Goal: Task Accomplishment & Management: Manage account settings

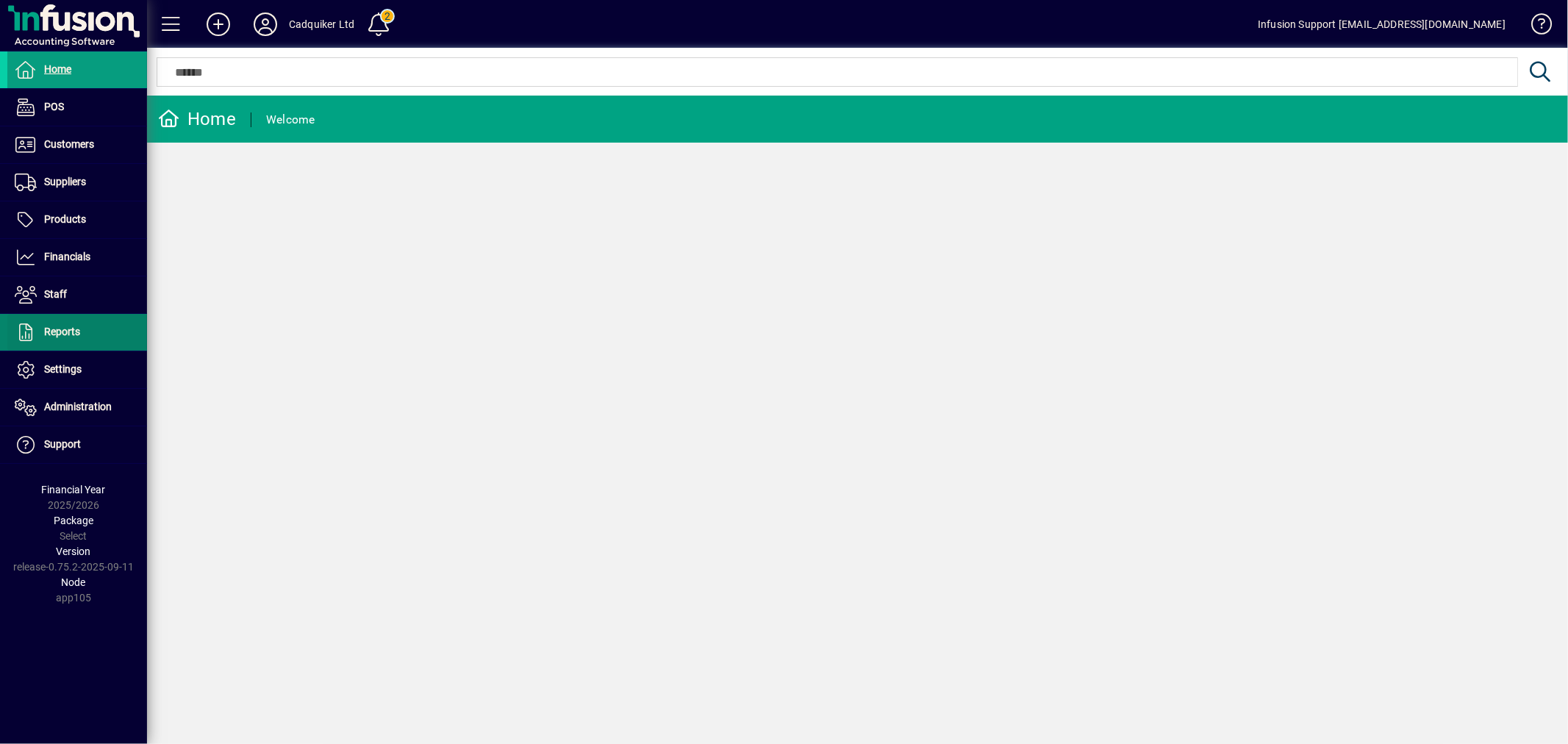
click at [72, 314] on span at bounding box center [77, 332] width 140 height 35
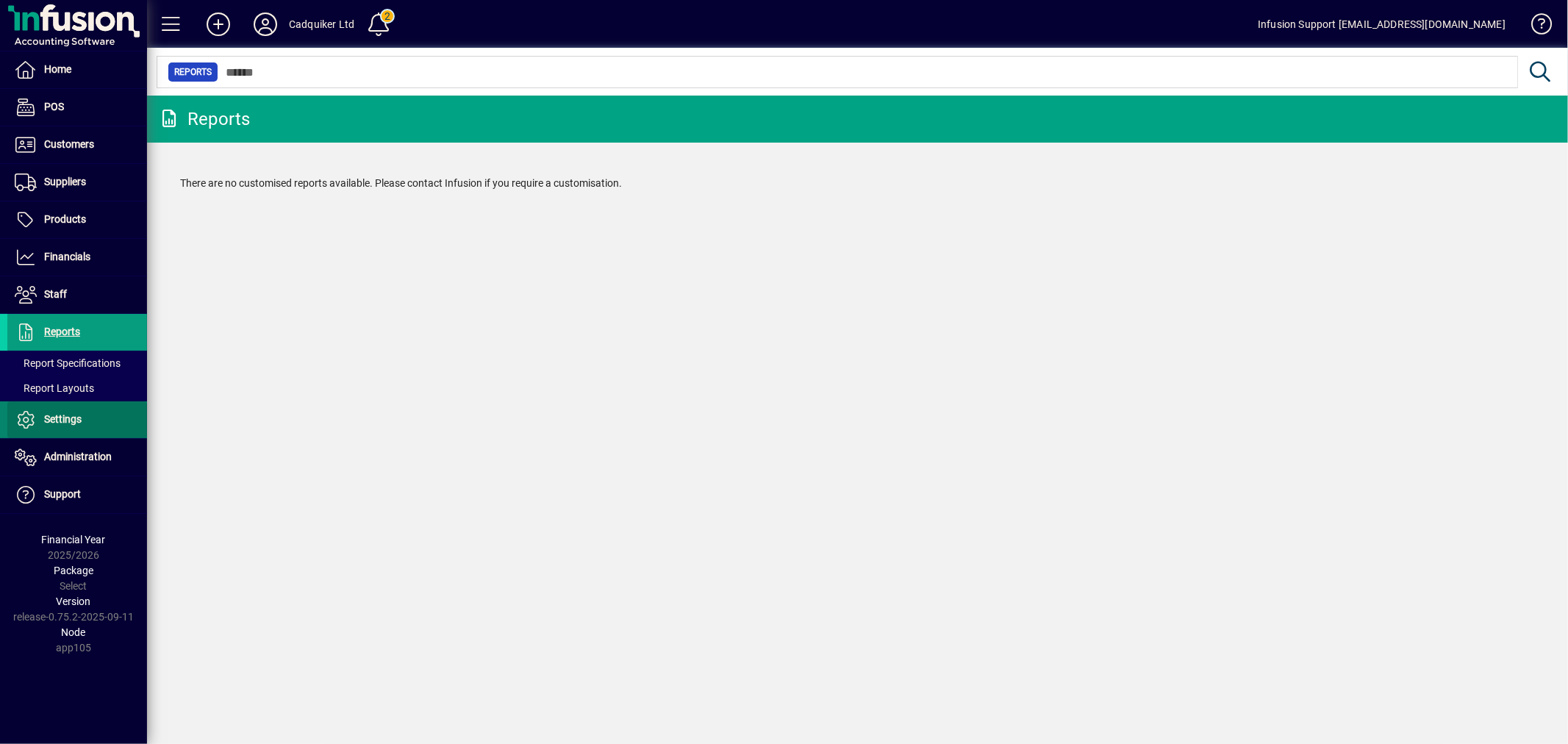
click at [66, 413] on span "Settings" at bounding box center [44, 420] width 74 height 18
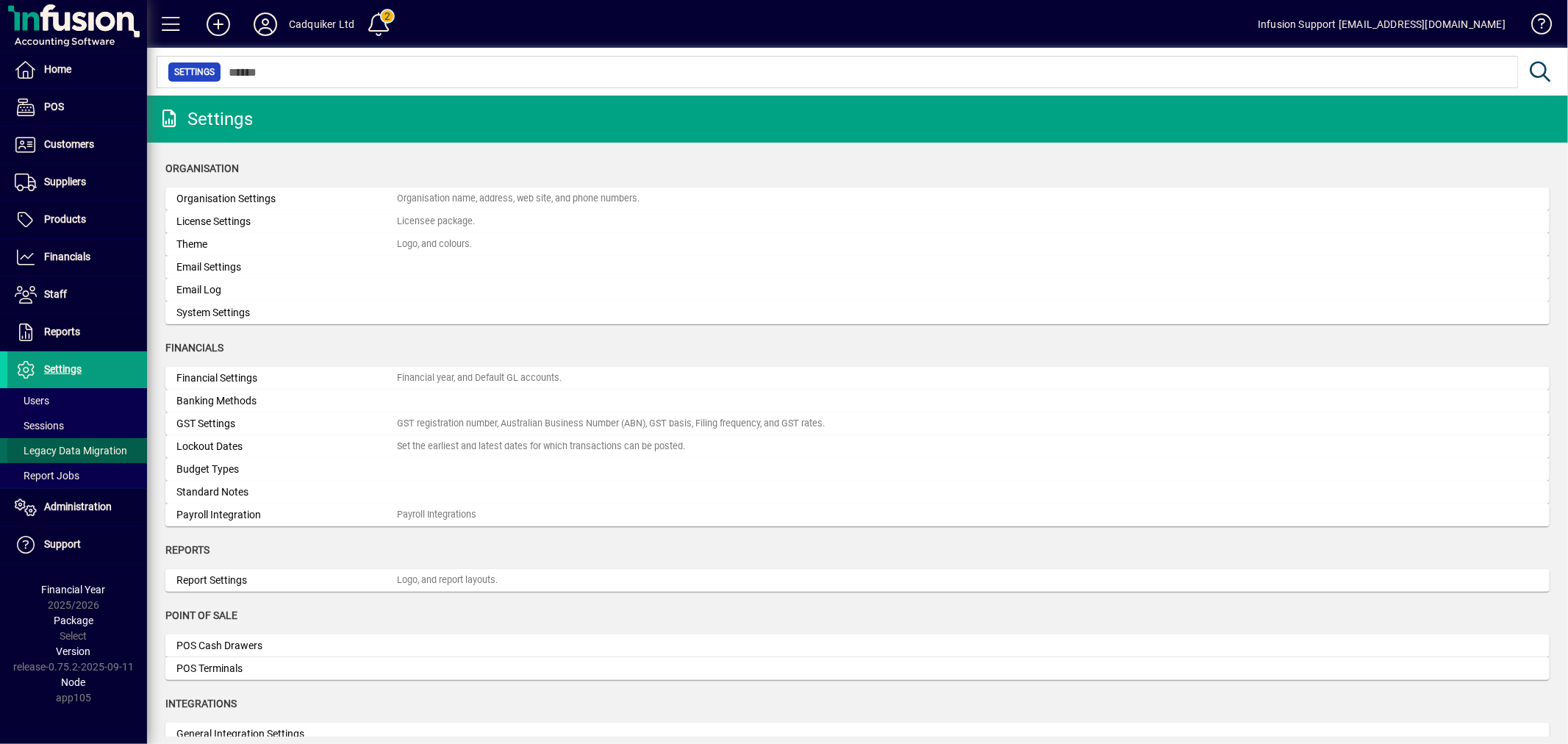
click at [50, 448] on span "Legacy Data Migration" at bounding box center [71, 450] width 112 height 12
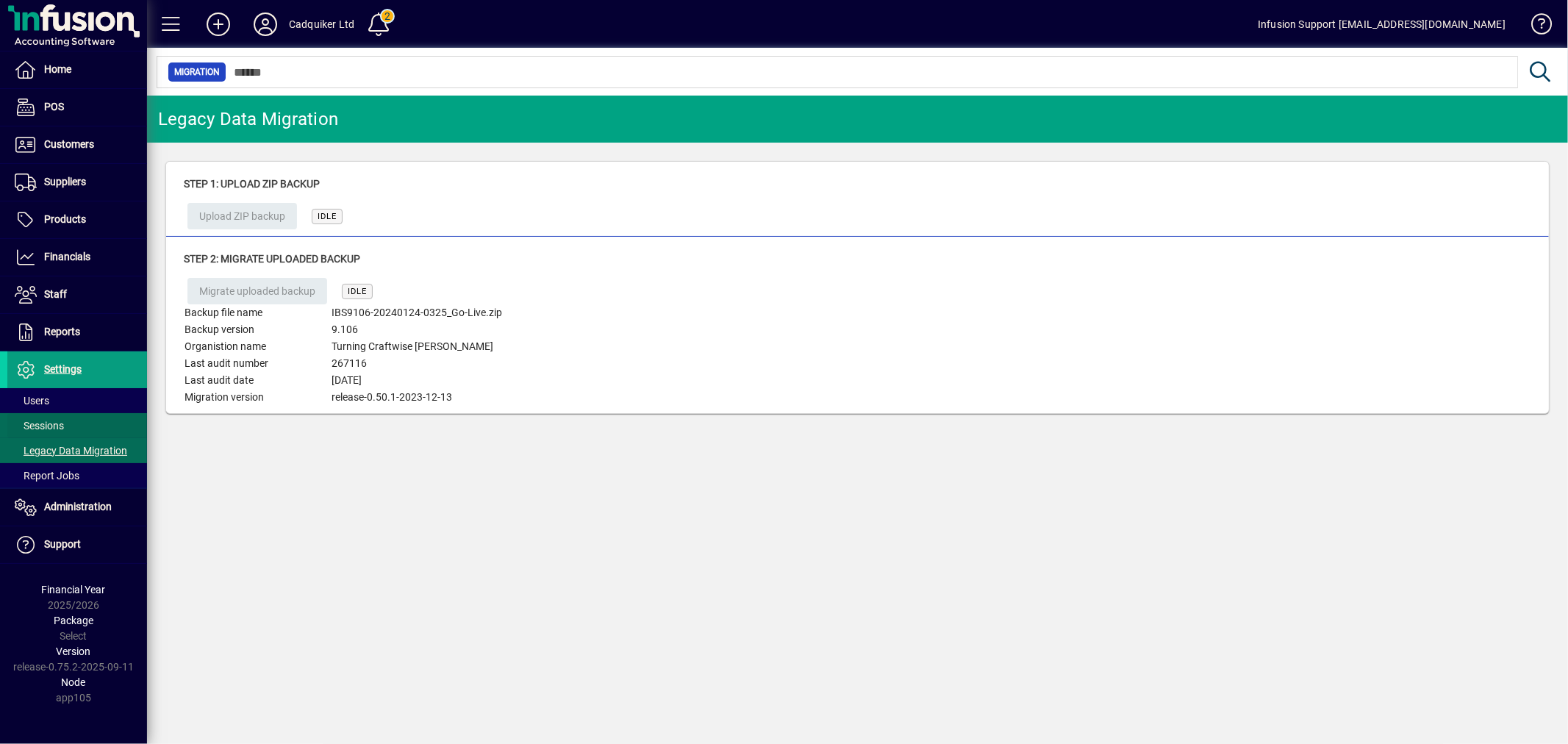
click at [91, 427] on span at bounding box center [77, 426] width 140 height 35
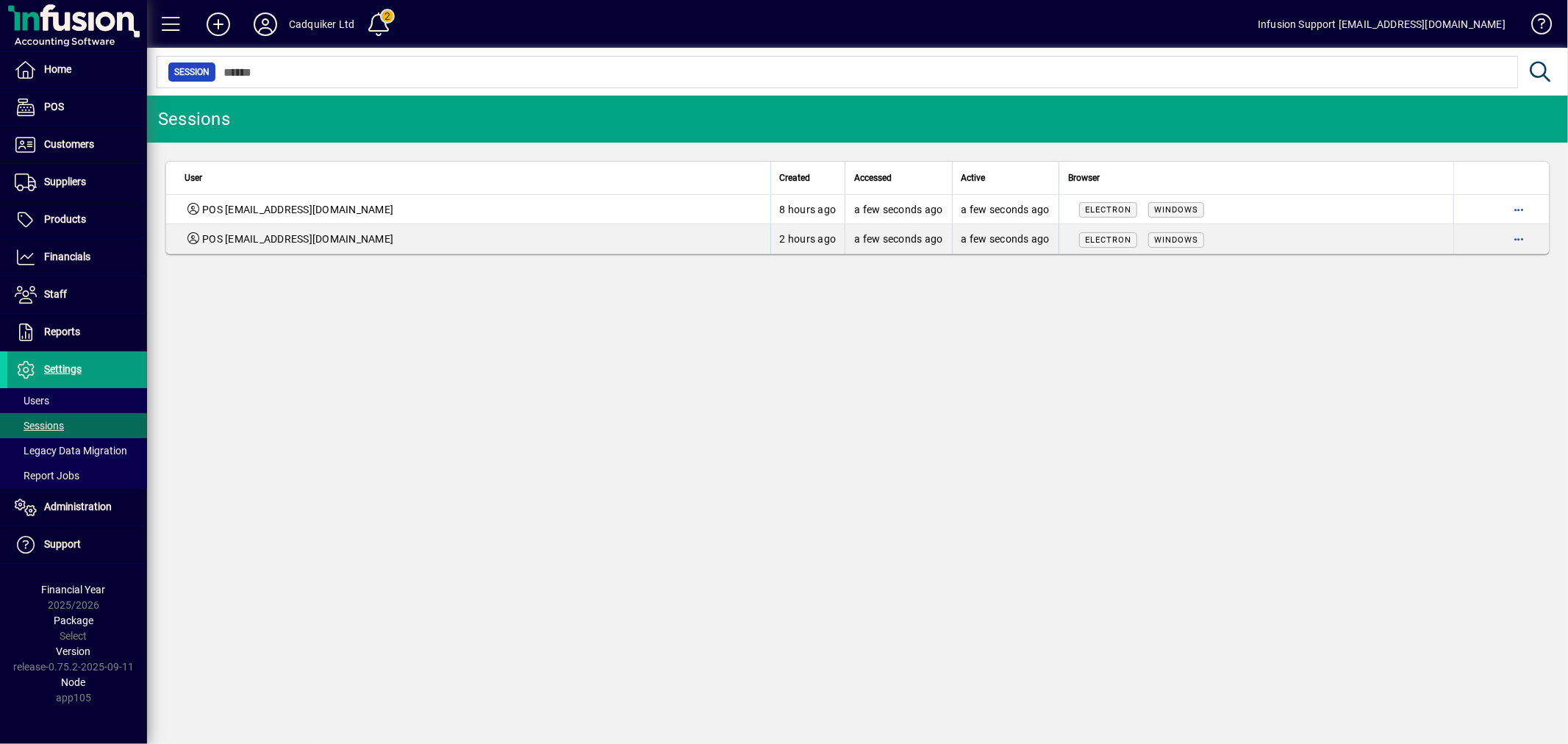
drag, startPoint x: 334, startPoint y: 346, endPoint x: 751, endPoint y: 270, distance: 423.9
click at [334, 345] on div "Sessions User Created Accessed Active Browser POS cadquikerltd@gmail.com 8 hour…" at bounding box center [857, 419] width 1421 height 649
click at [987, 527] on div "Sessions User Created Accessed Active Browser POS cadquikerltd@gmail.com 8 hour…" at bounding box center [857, 419] width 1421 height 649
drag, startPoint x: 927, startPoint y: 471, endPoint x: 631, endPoint y: 446, distance: 297.1
click at [631, 446] on div "Sessions User Created Accessed Active Browser POS cadquikerltd@gmail.com 8 hour…" at bounding box center [857, 419] width 1421 height 649
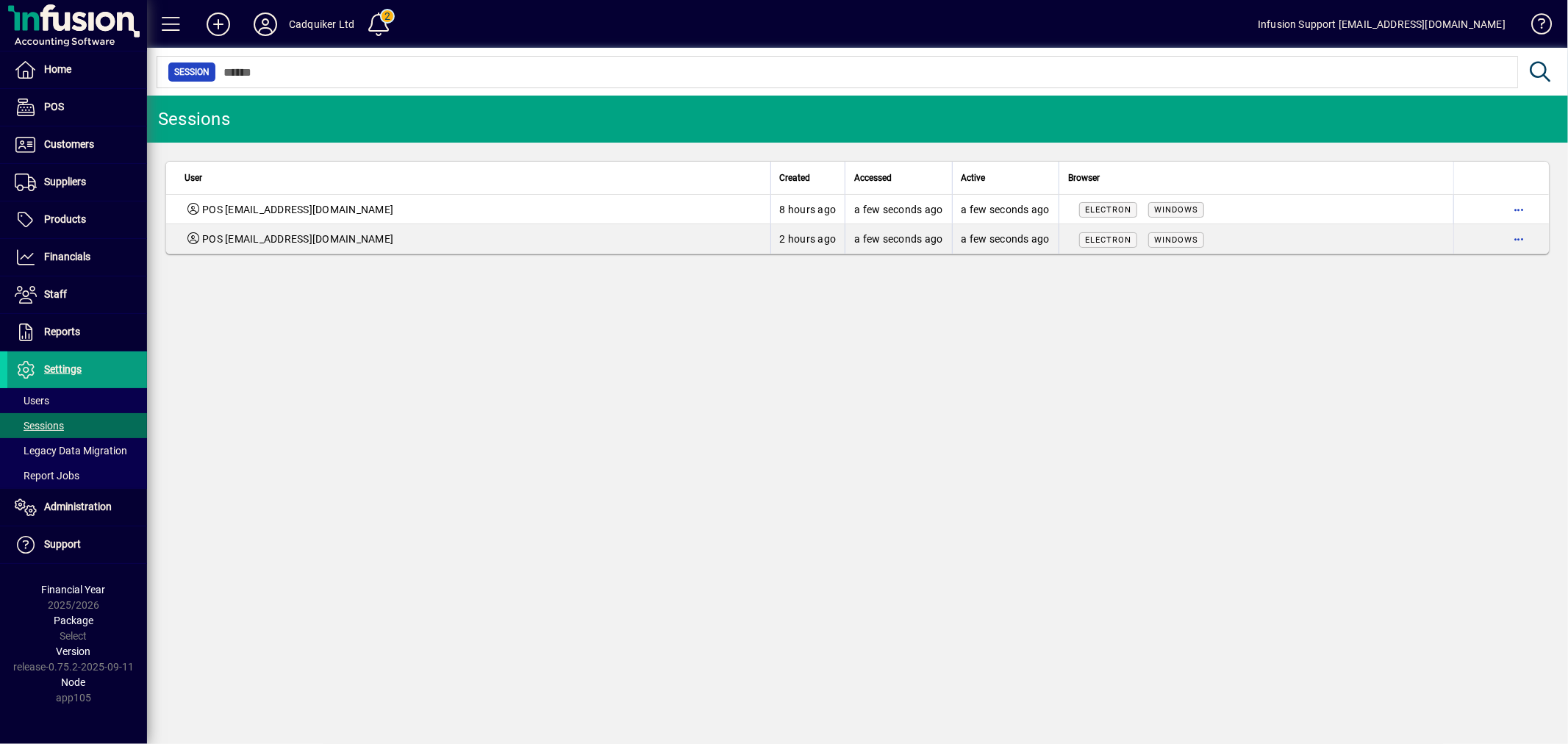
click at [841, 456] on div "Sessions User Created Accessed Active Browser POS cadquikerltd@gmail.com 8 hour…" at bounding box center [857, 419] width 1421 height 649
click at [361, 341] on div "Sessions User Created Accessed Active Browser POS cadquikerltd@gmail.com 8 hour…" at bounding box center [857, 419] width 1421 height 649
click at [1519, 209] on span "button" at bounding box center [1518, 209] width 36 height 35
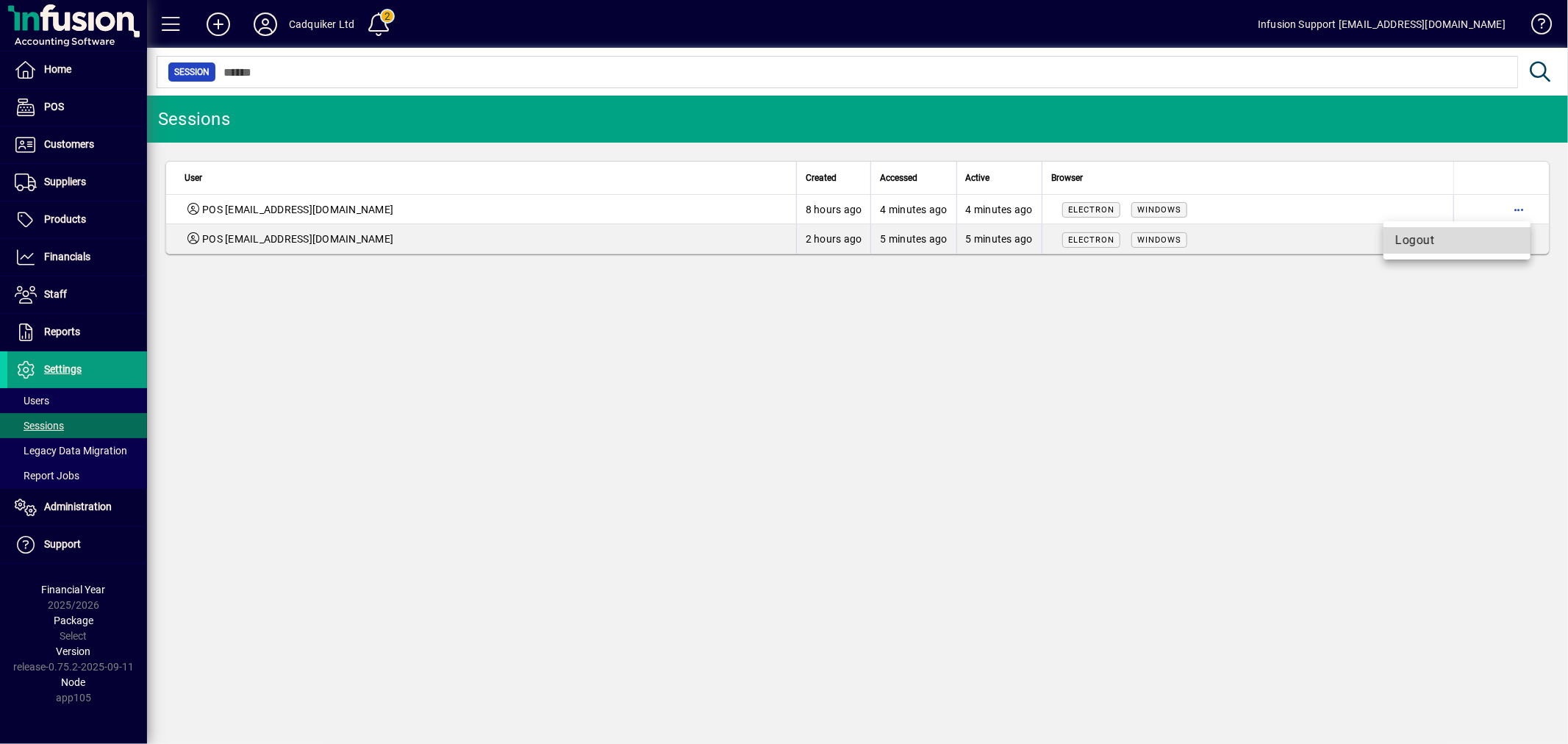
click at [1469, 241] on span "Logout" at bounding box center [1456, 240] width 124 height 18
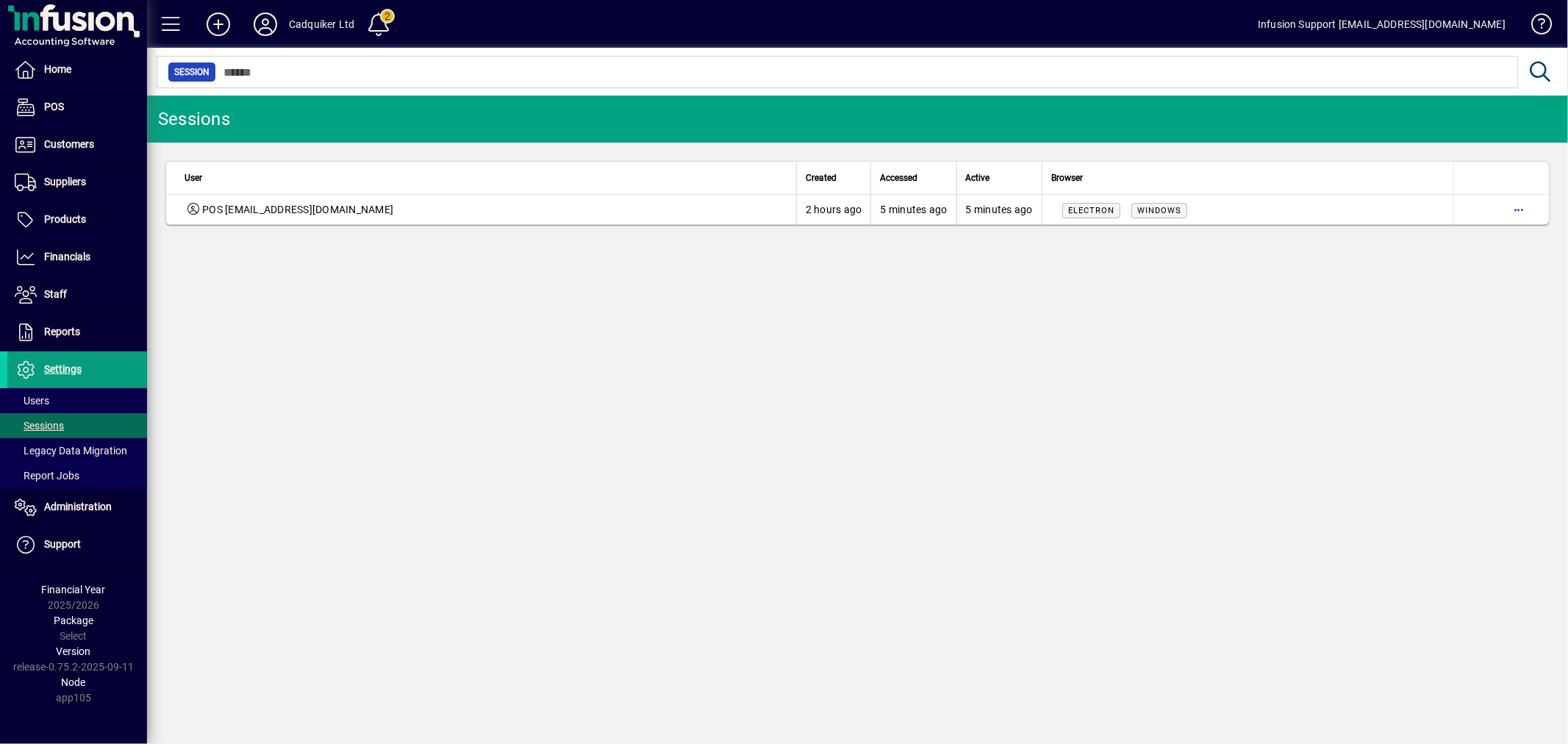
click at [1519, 213] on span "button" at bounding box center [1518, 209] width 36 height 35
click at [1490, 234] on span "Logout" at bounding box center [1456, 241] width 124 height 18
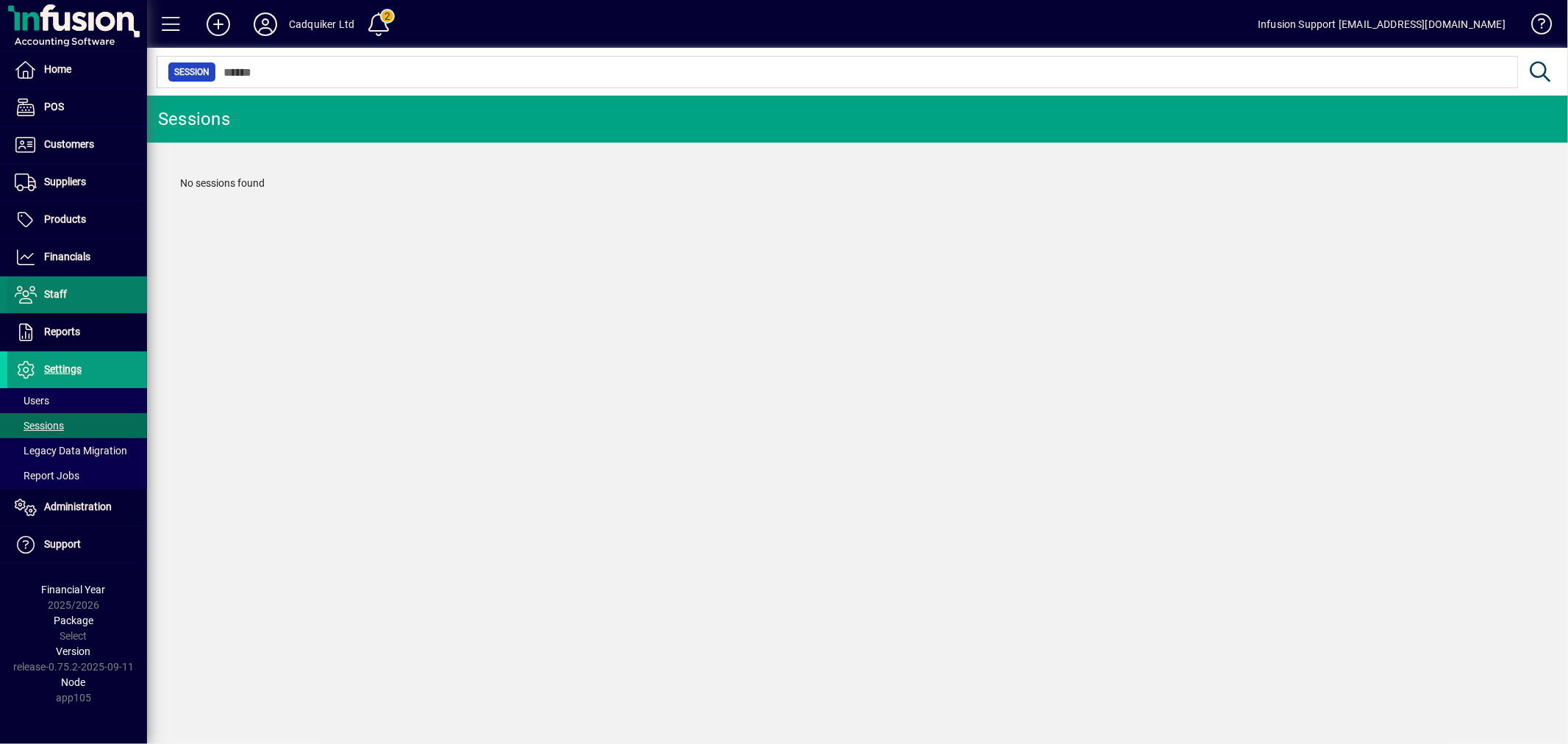
drag, startPoint x: 621, startPoint y: 405, endPoint x: 78, endPoint y: 293, distance: 554.4
click at [552, 390] on div "Sessions No sessions found" at bounding box center [857, 419] width 1421 height 649
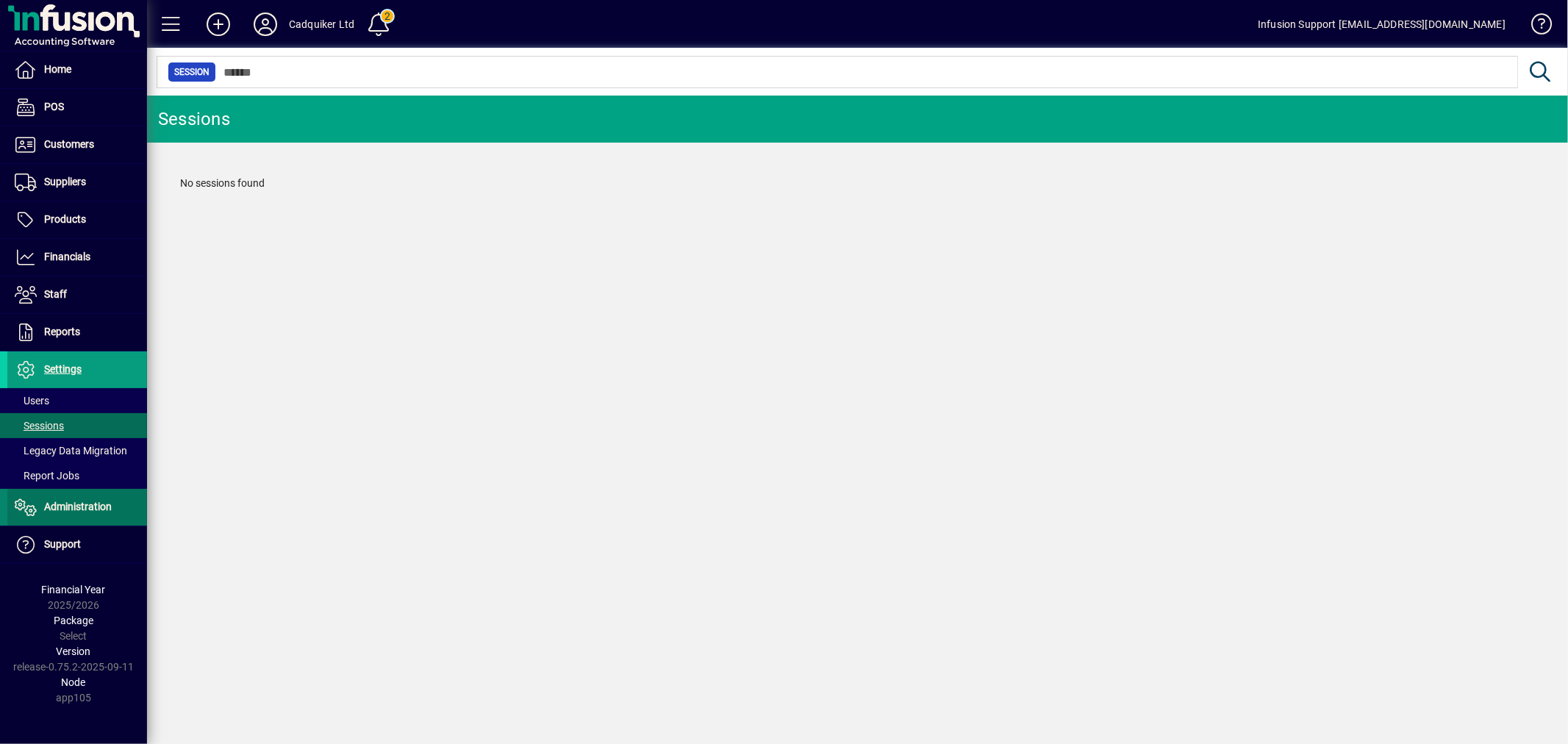
click at [69, 500] on span "Administration" at bounding box center [59, 507] width 104 height 18
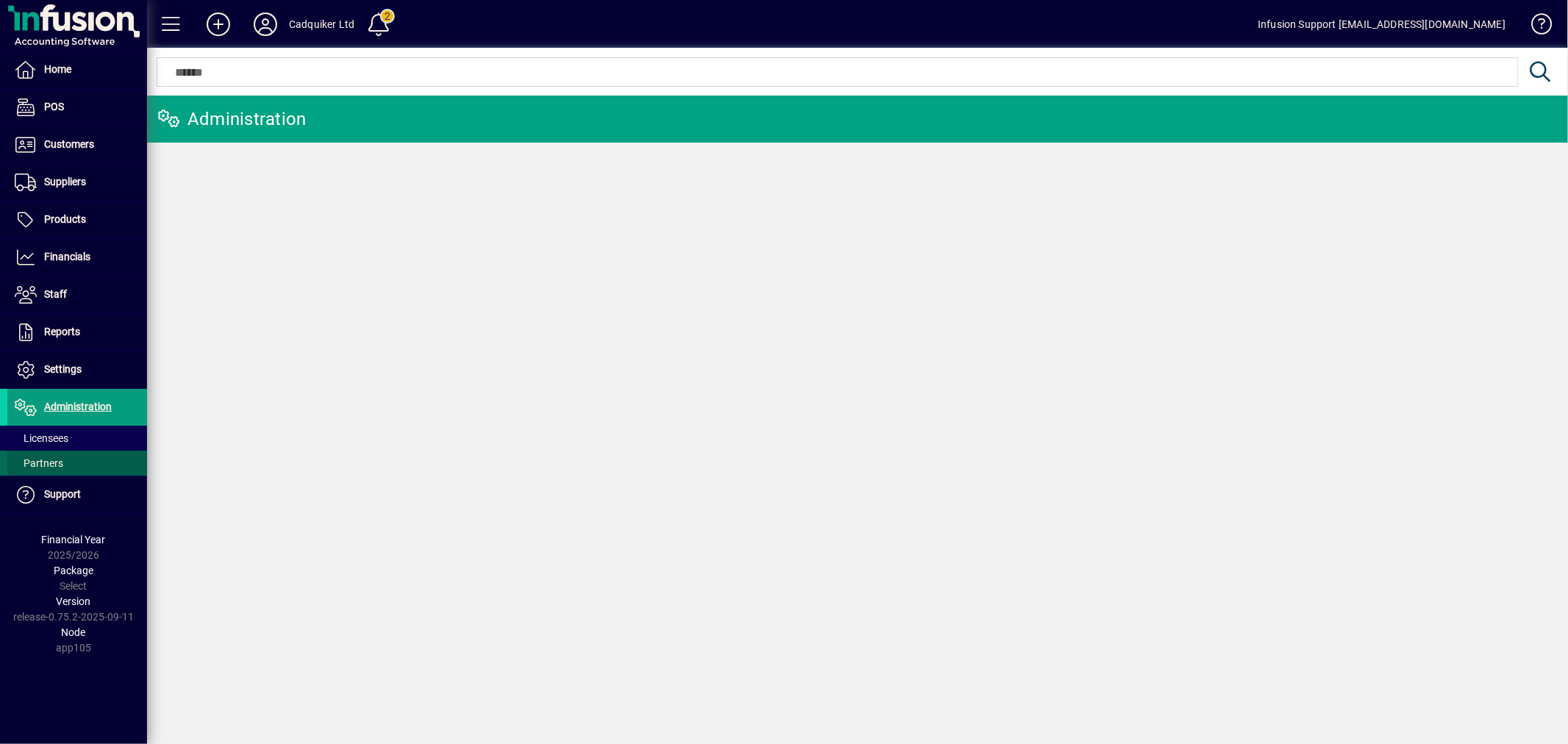
click at [63, 450] on span at bounding box center [77, 463] width 140 height 35
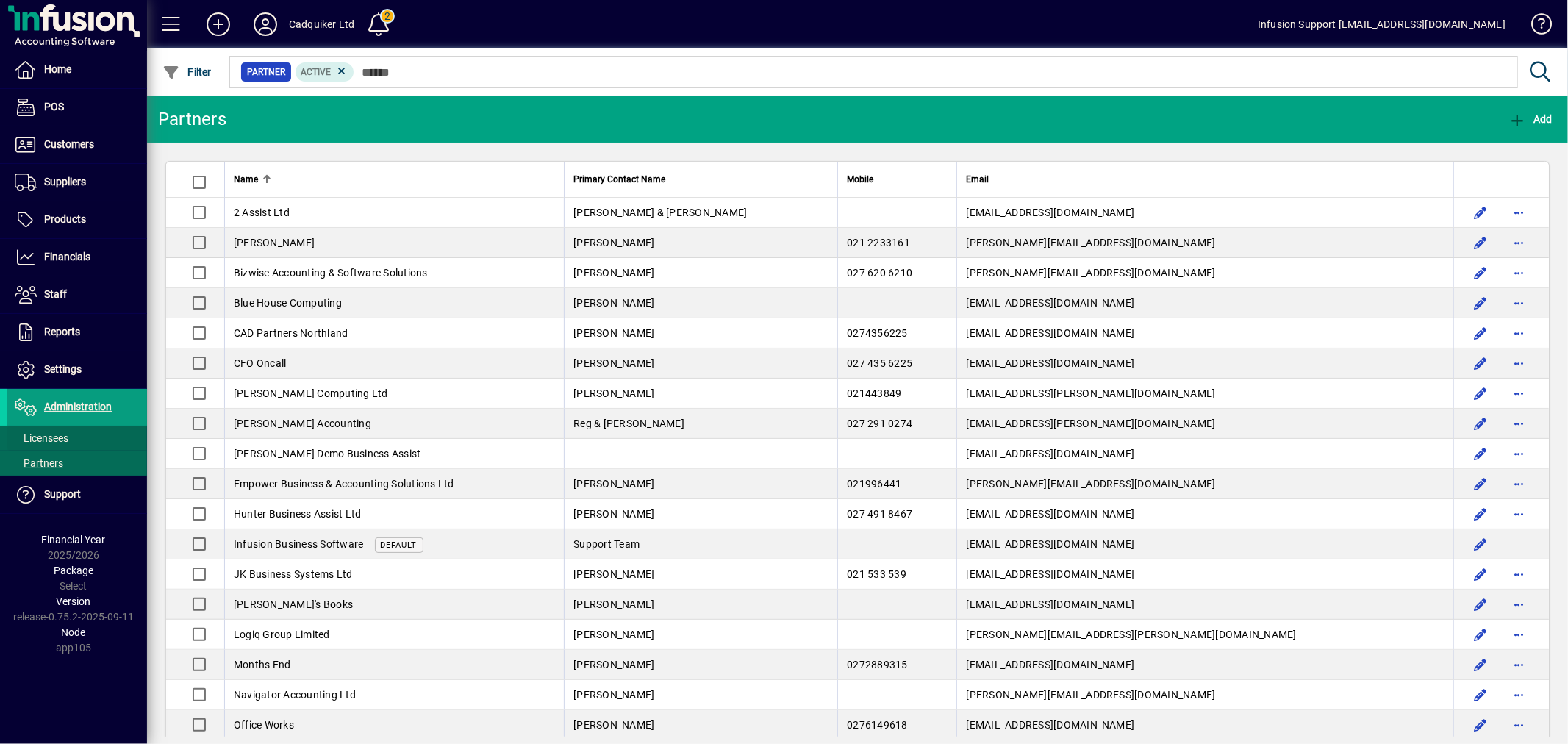
click at [63, 442] on span "Licensees" at bounding box center [41, 438] width 54 height 12
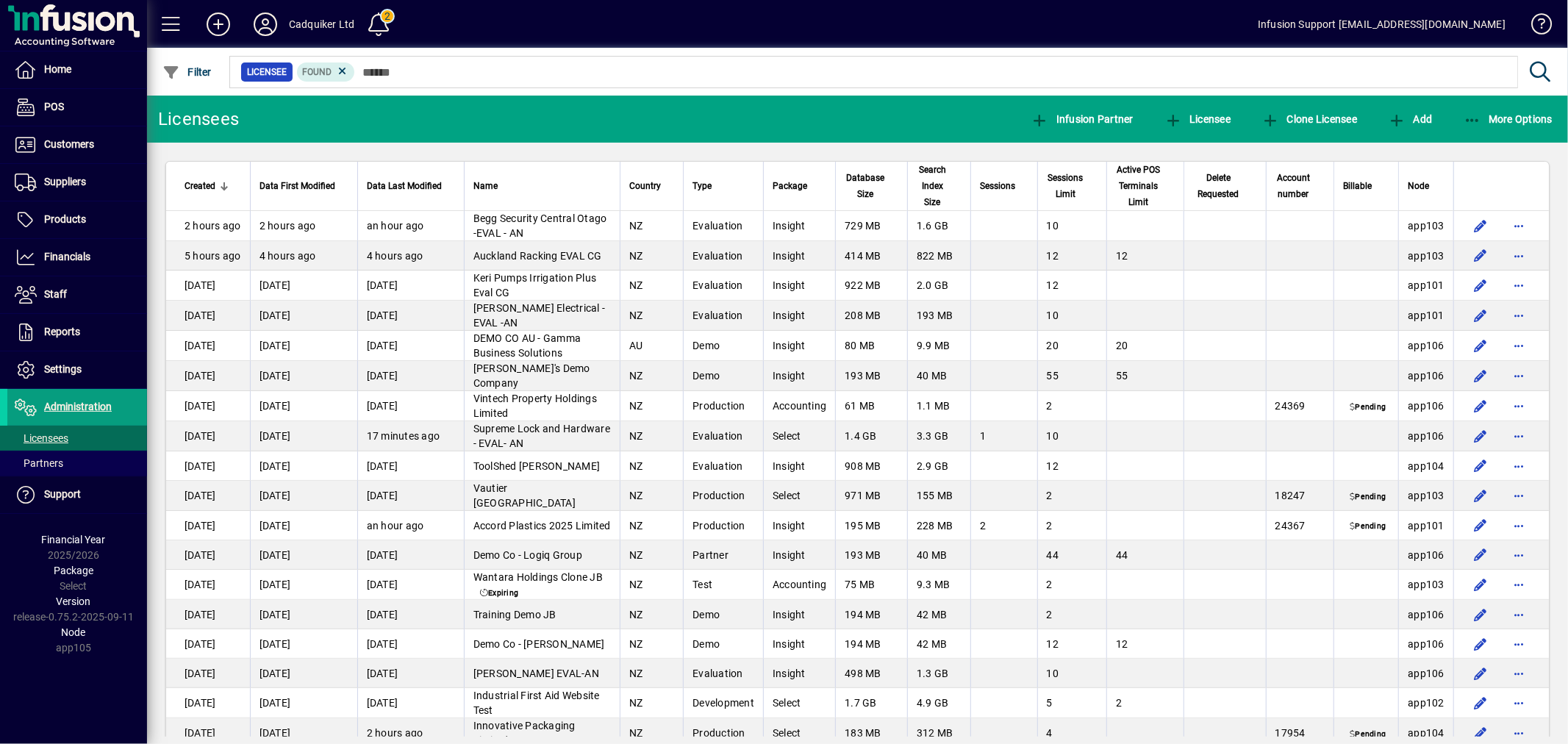
click at [1416, 199] on th "Node" at bounding box center [1425, 186] width 55 height 50
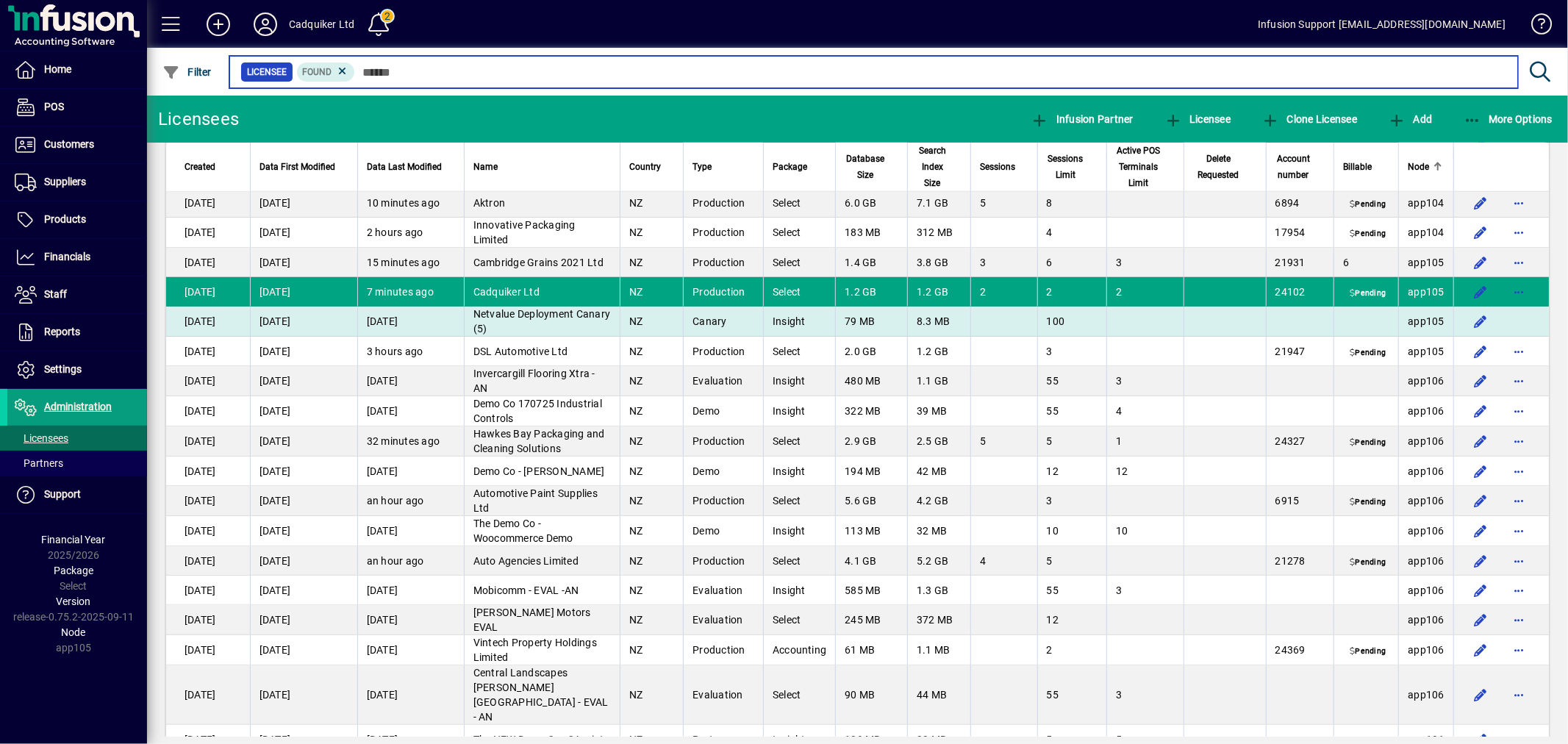
scroll to position [5961, 0]
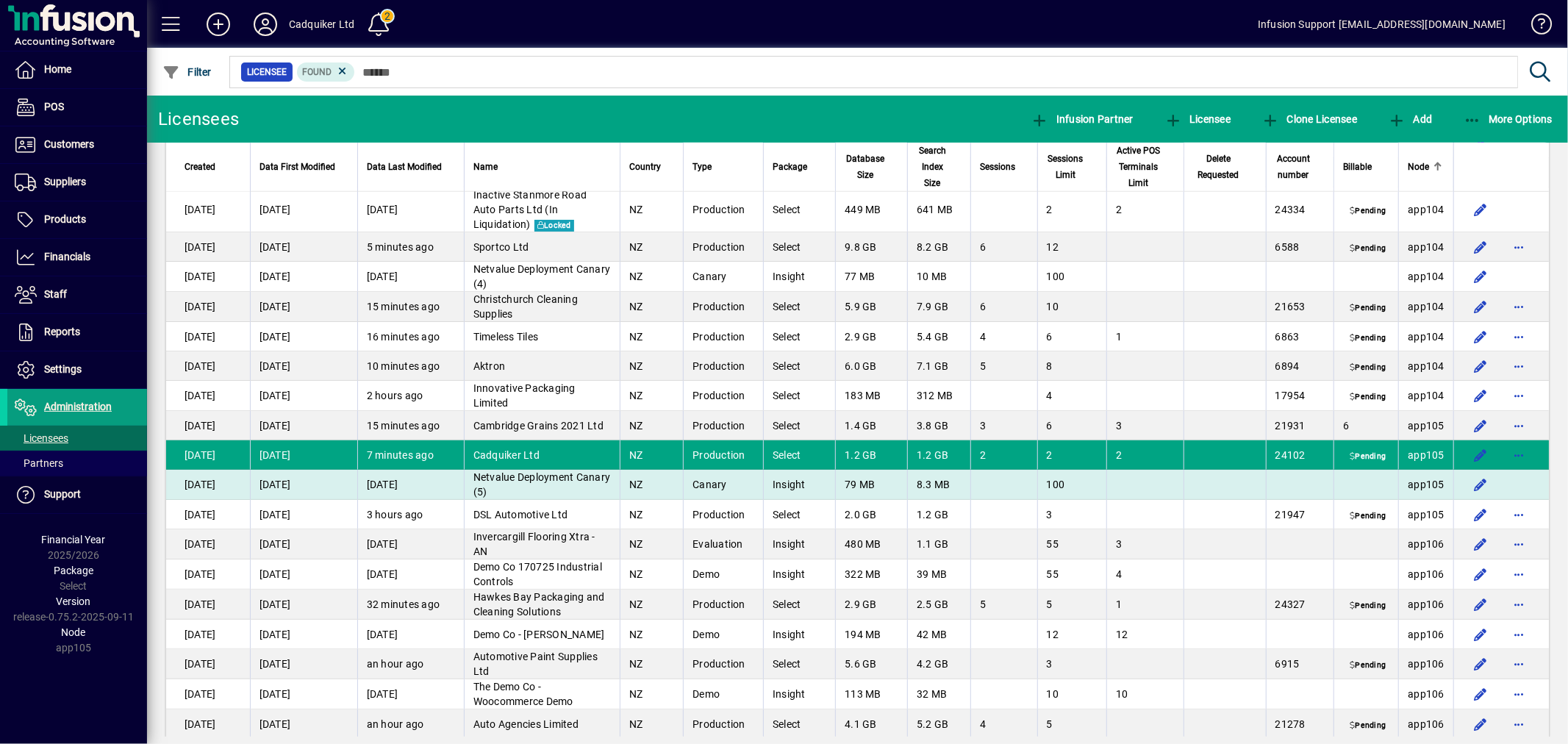
scroll to position [5797, 0]
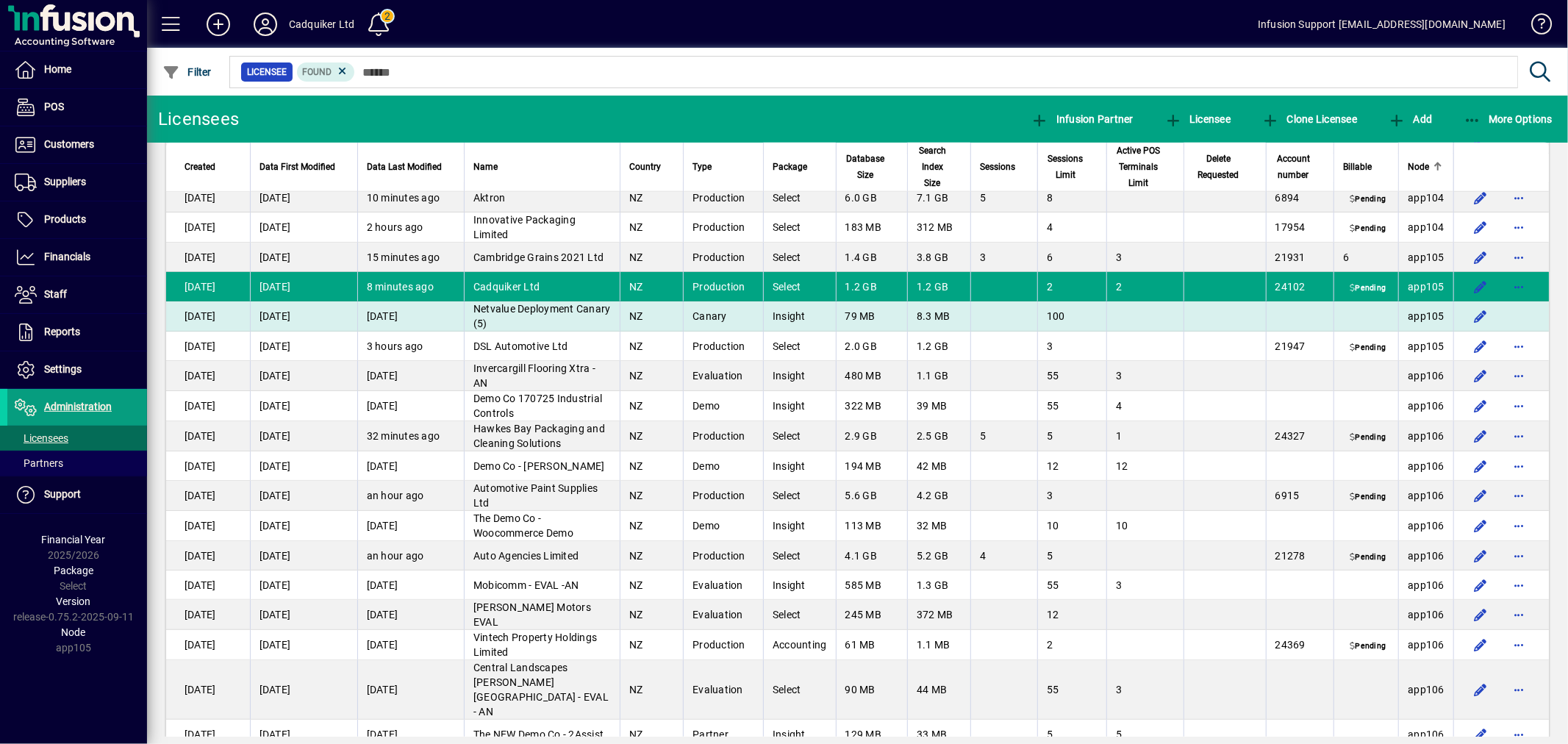
scroll to position [5963, 0]
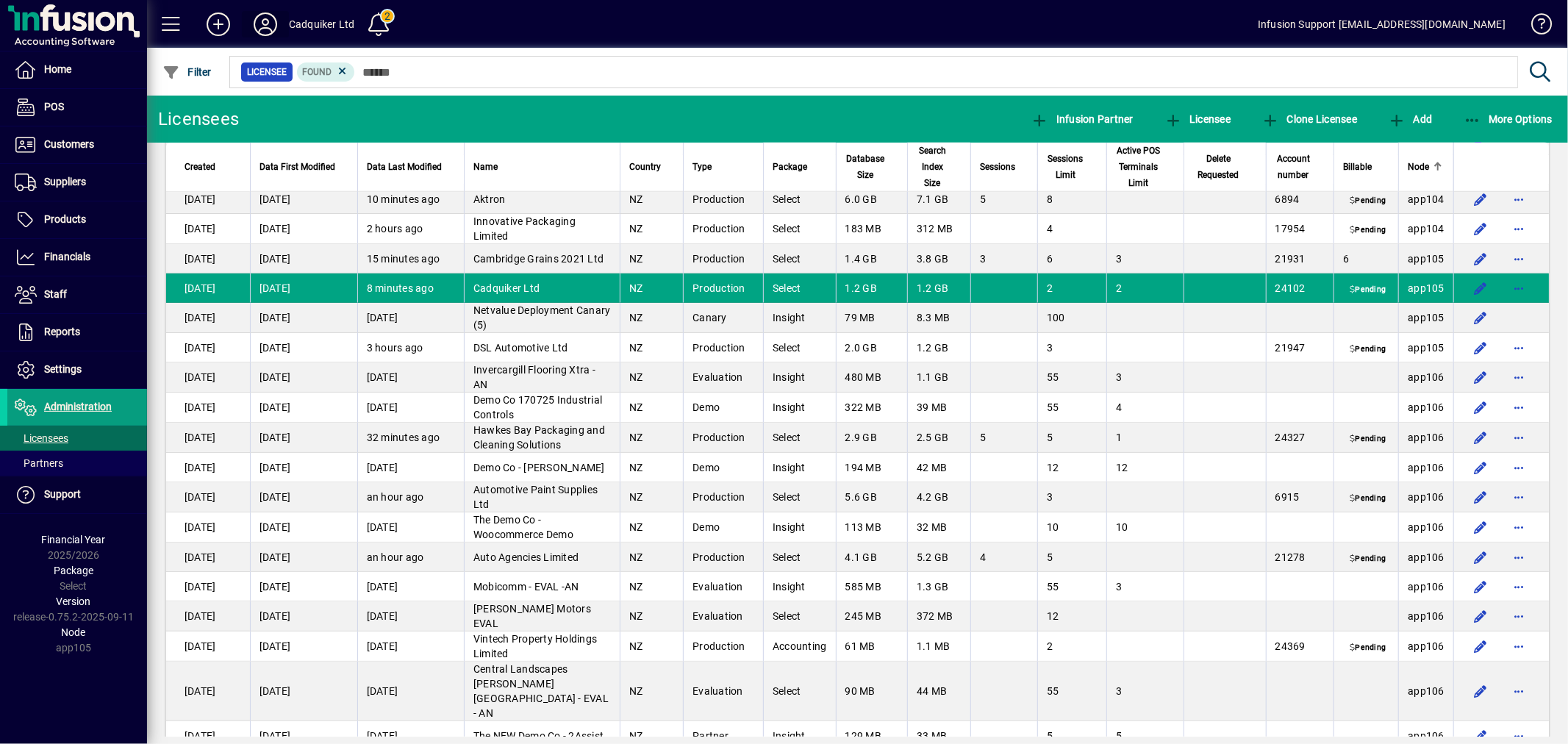
click at [266, 24] on icon at bounding box center [266, 24] width 30 height 24
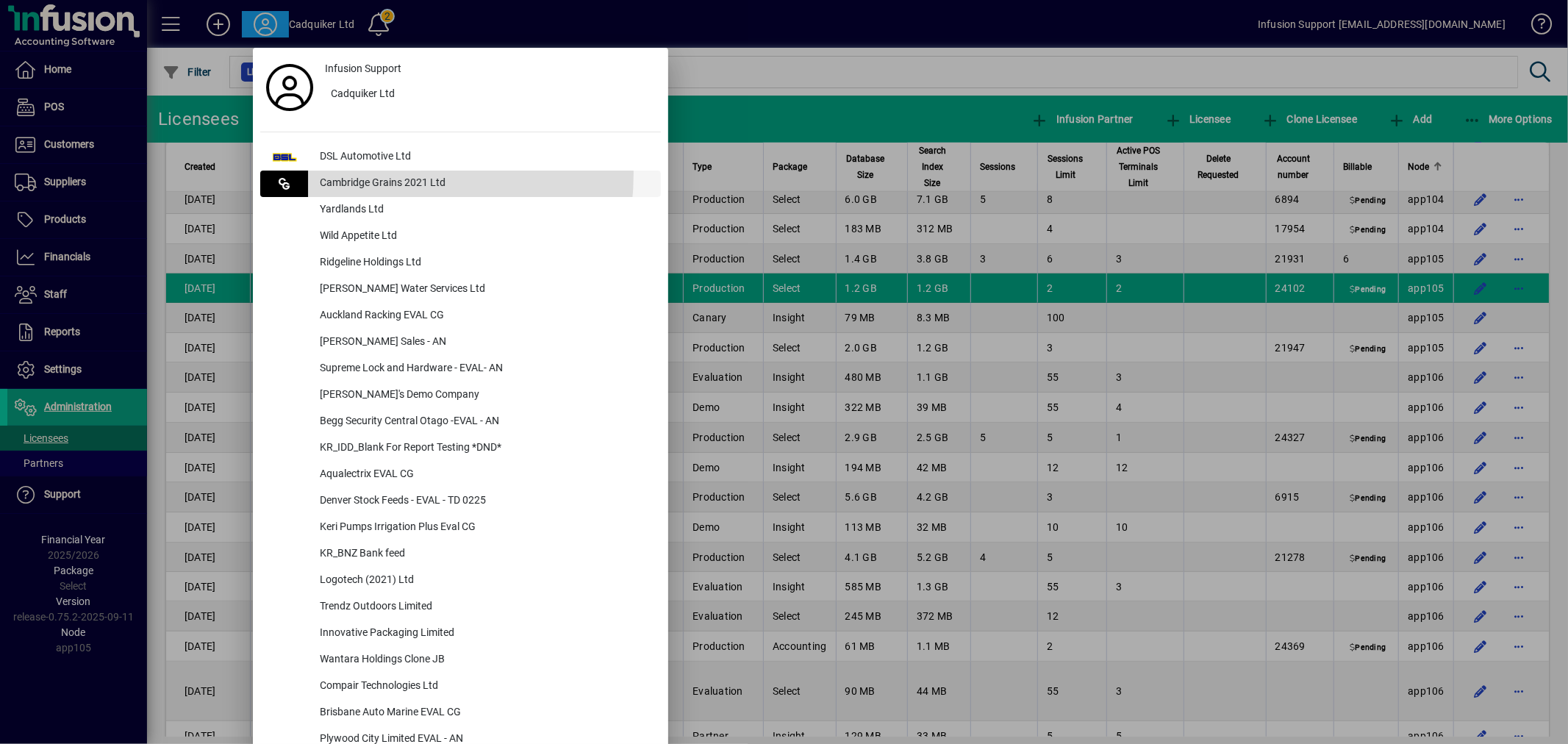
click at [340, 173] on div "Cambridge Grains 2021 Ltd" at bounding box center [484, 184] width 353 height 27
